Goal: Find specific page/section: Find specific page/section

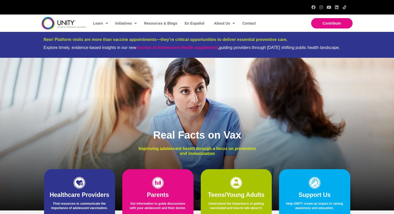
click at [221, 39] on span "History" at bounding box center [221, 40] width 11 height 4
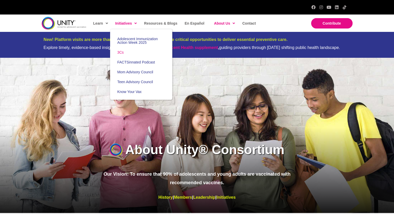
click at [120, 51] on span "3Cs" at bounding box center [120, 52] width 6 height 4
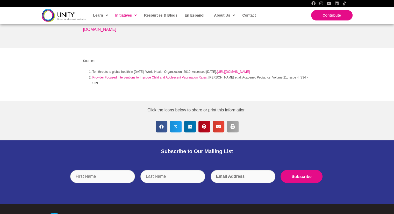
scroll to position [518, 0]
